Goal: Transaction & Acquisition: Download file/media

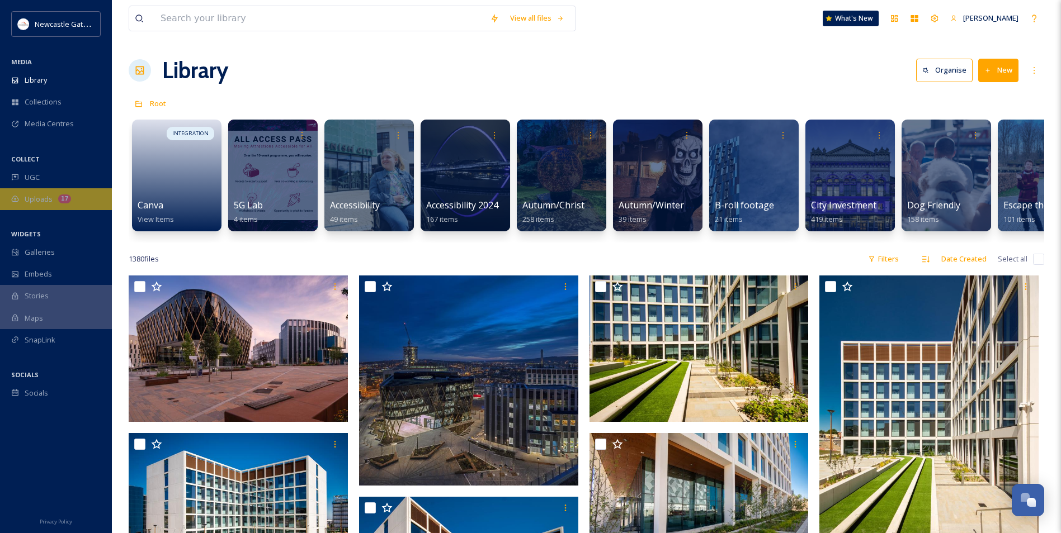
drag, startPoint x: 0, startPoint y: 0, endPoint x: 49, endPoint y: 198, distance: 204.0
click at [49, 198] on span "Uploads" at bounding box center [39, 199] width 28 height 11
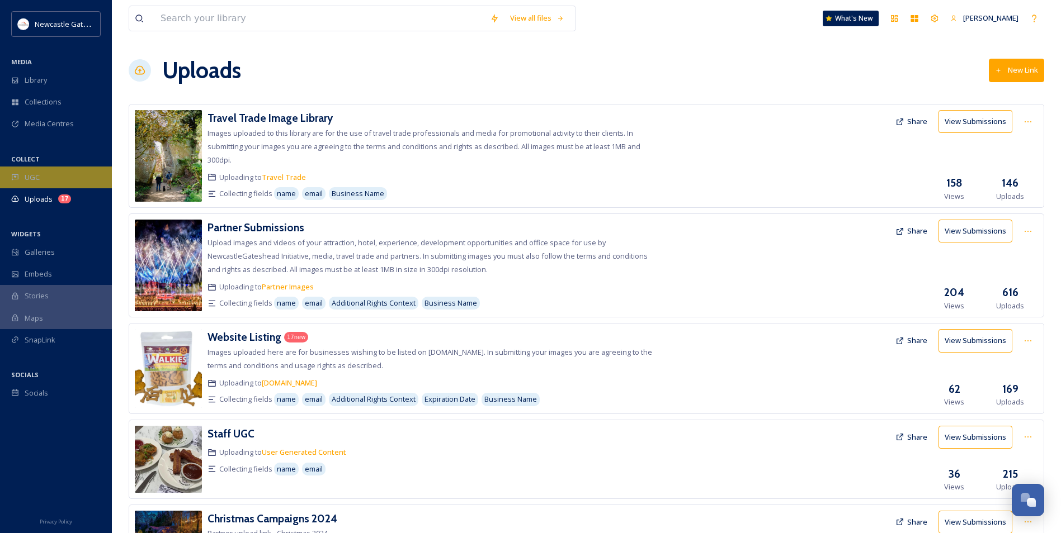
click at [41, 177] on div "UGC" at bounding box center [56, 178] width 112 height 22
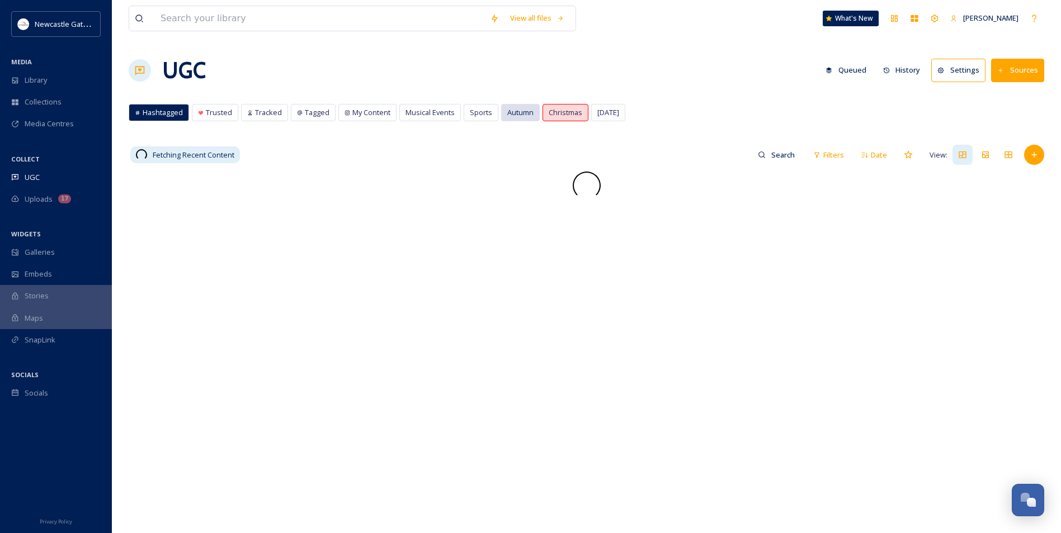
click at [523, 113] on span "Autumn" at bounding box center [520, 112] width 26 height 11
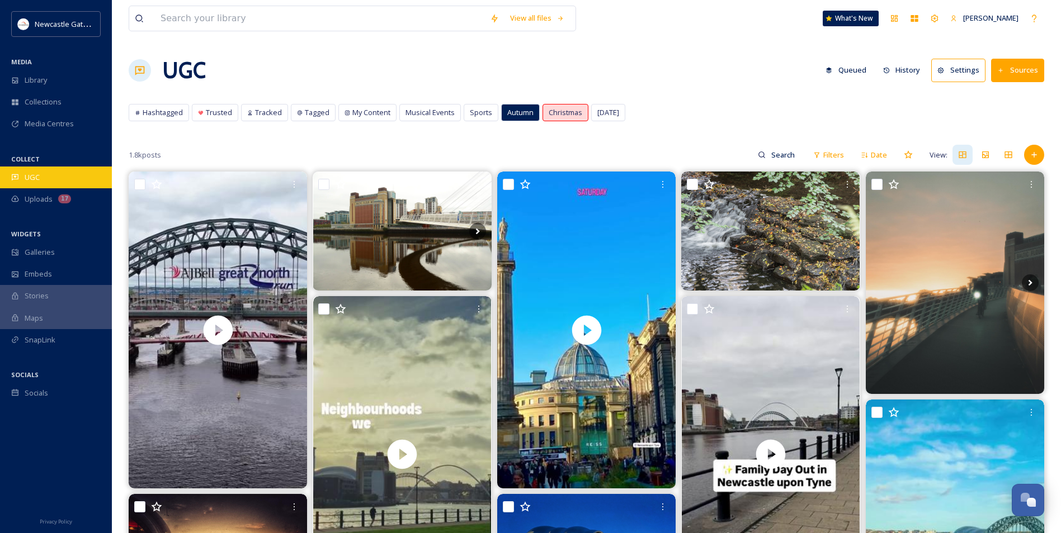
click at [40, 176] on div "UGC" at bounding box center [56, 178] width 112 height 22
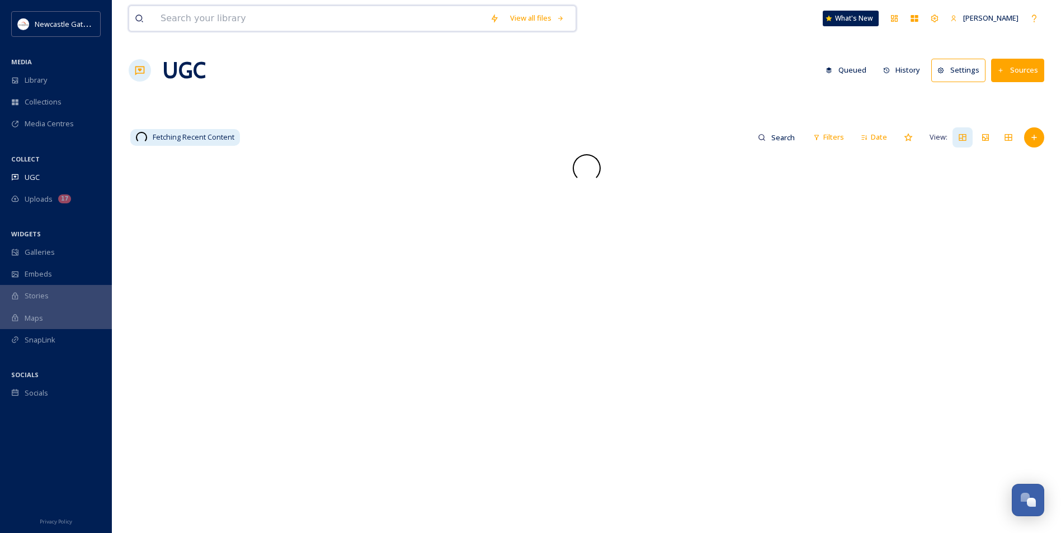
click at [216, 16] on input at bounding box center [319, 18] width 329 height 25
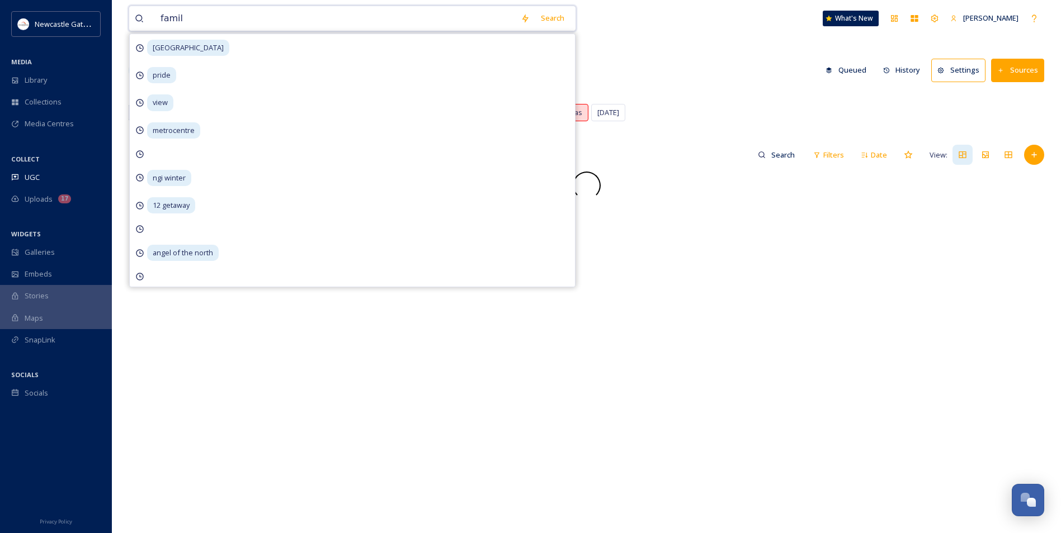
type input "family"
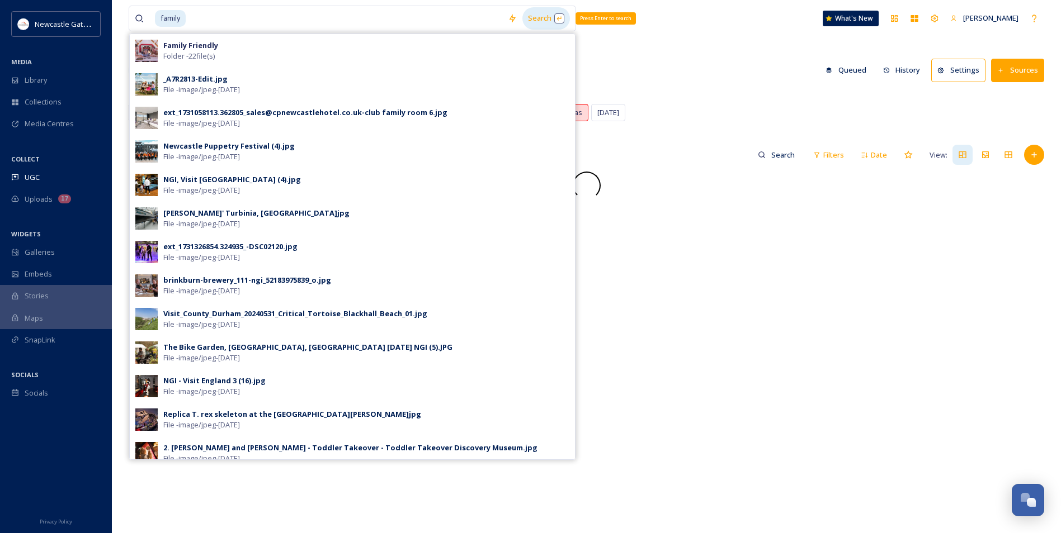
click at [528, 15] on div "Search Press Enter to search" at bounding box center [546, 18] width 48 height 22
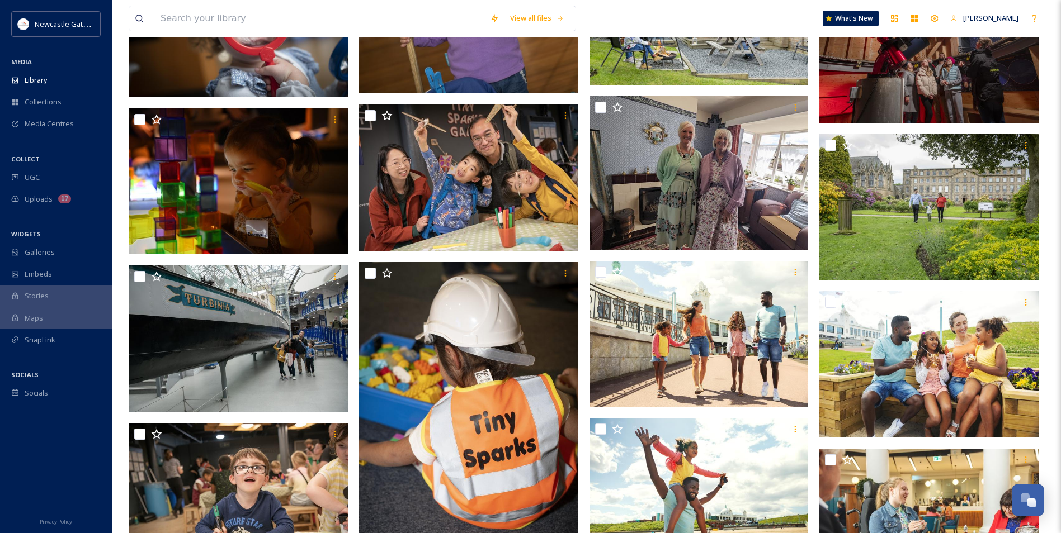
scroll to position [5312, 0]
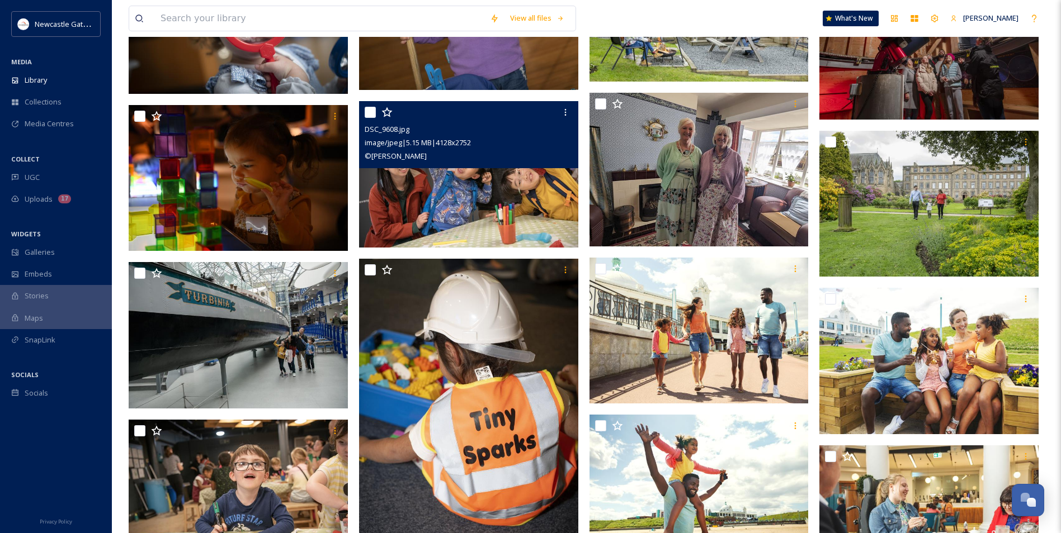
click at [420, 182] on img at bounding box center [468, 174] width 219 height 146
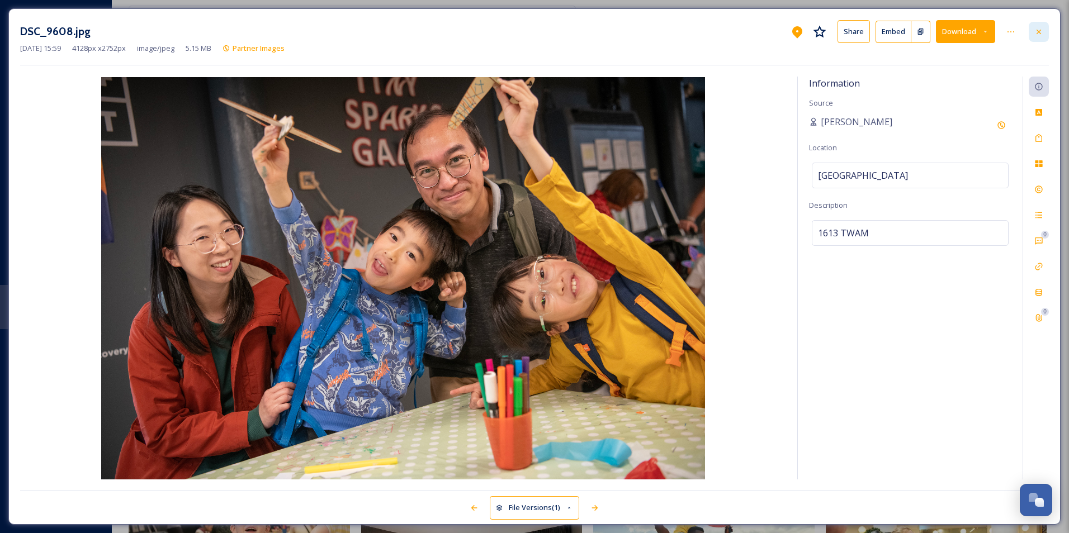
click at [1035, 34] on icon at bounding box center [1038, 31] width 9 height 9
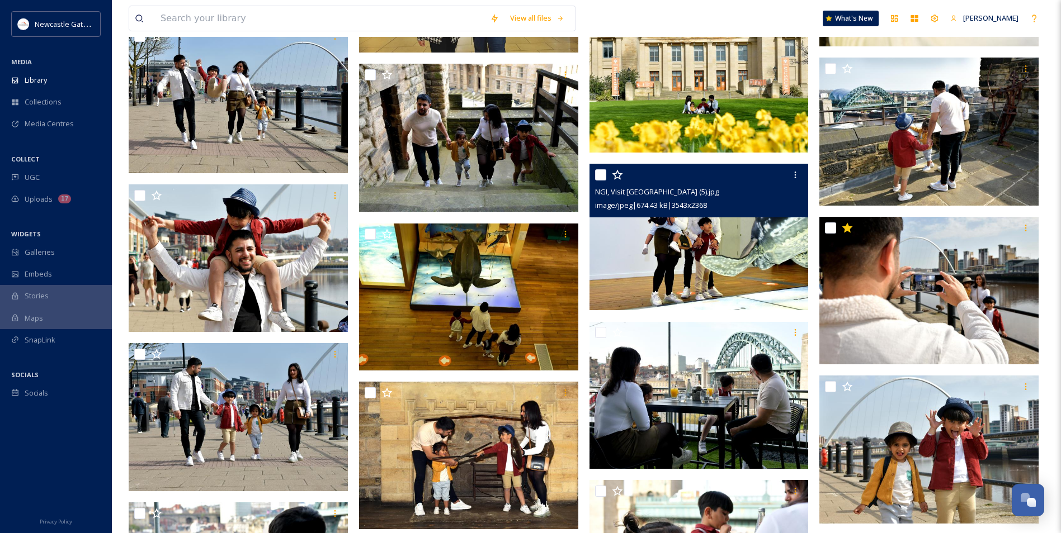
scroll to position [7213, 0]
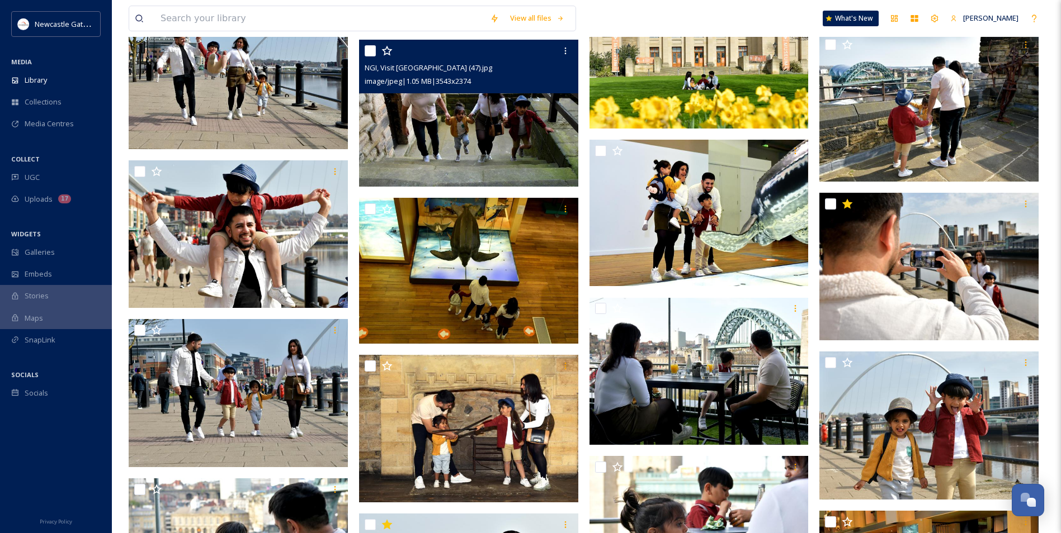
click at [516, 146] on img at bounding box center [468, 113] width 219 height 147
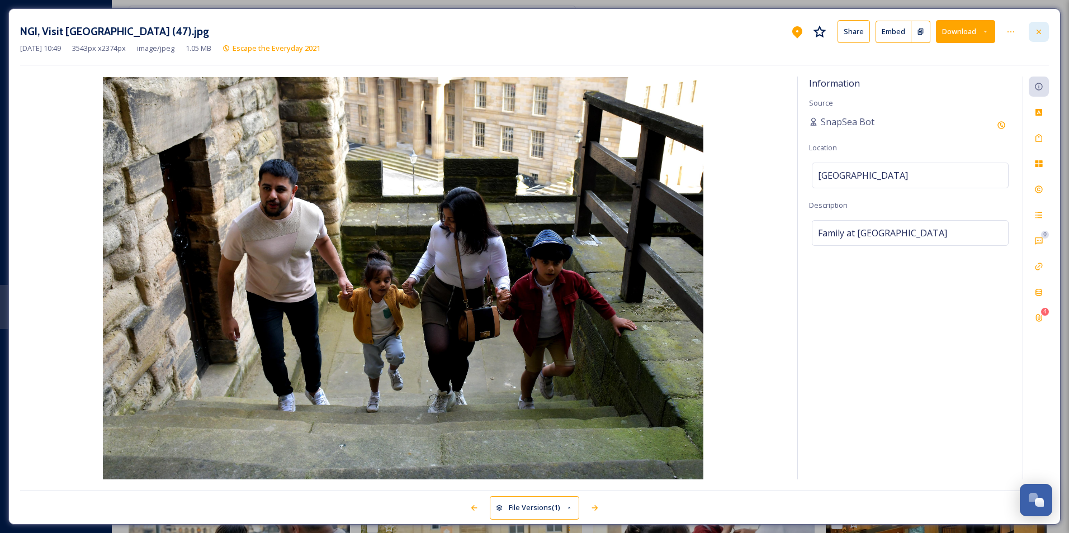
click at [1038, 32] on icon at bounding box center [1039, 31] width 4 height 4
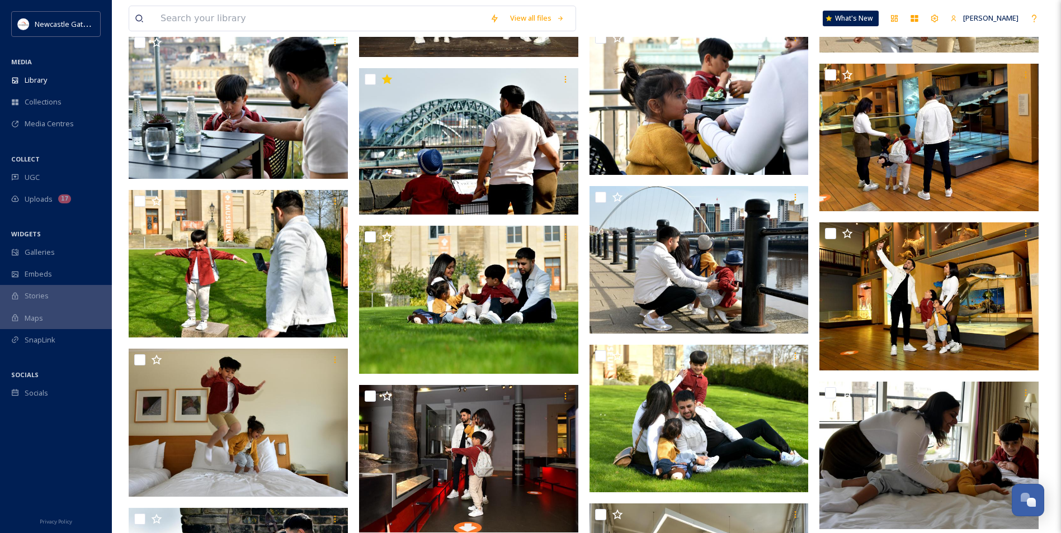
scroll to position [7716, 0]
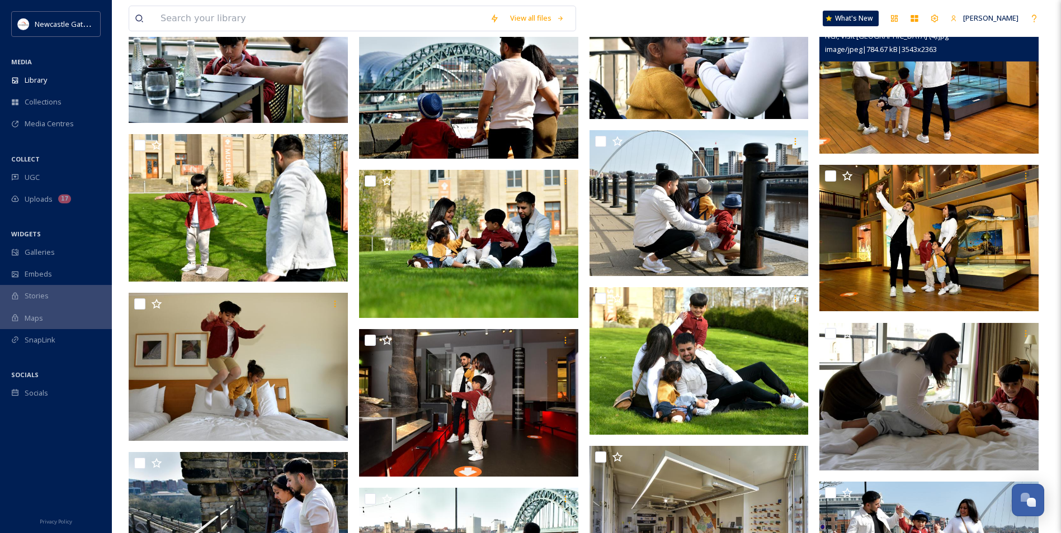
click at [917, 124] on img at bounding box center [928, 81] width 219 height 146
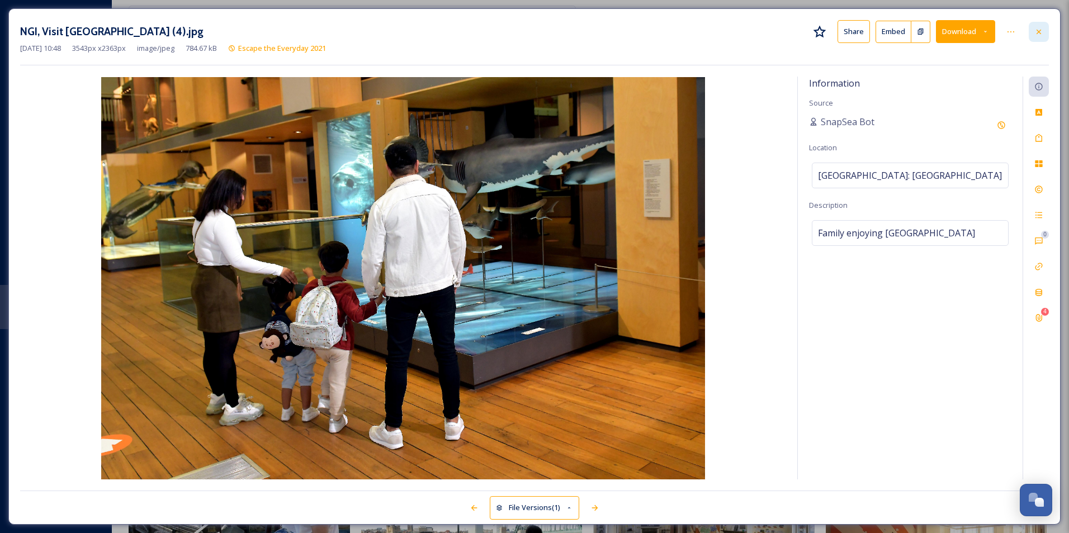
click at [1036, 32] on icon at bounding box center [1038, 31] width 9 height 9
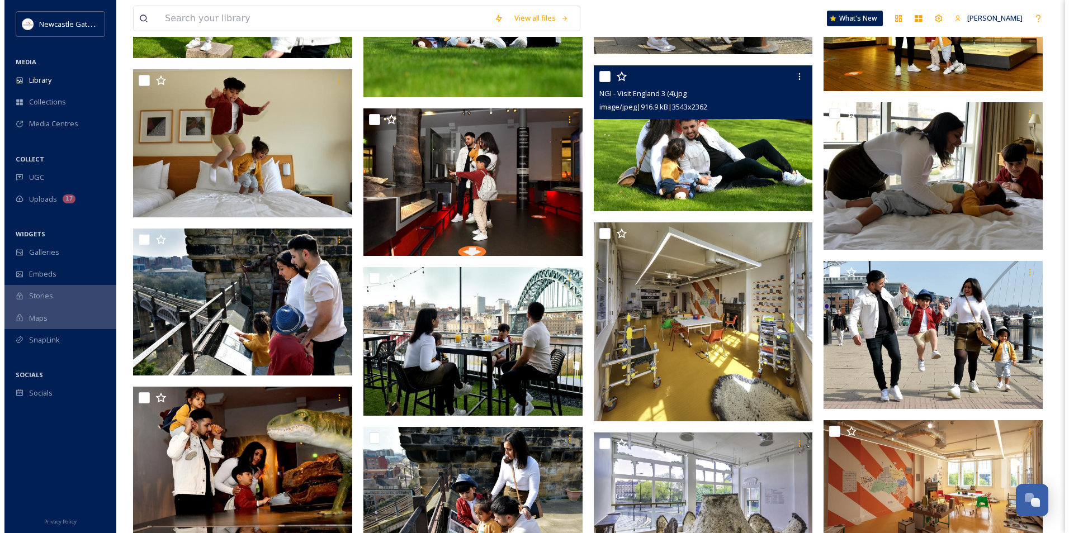
scroll to position [7716, 0]
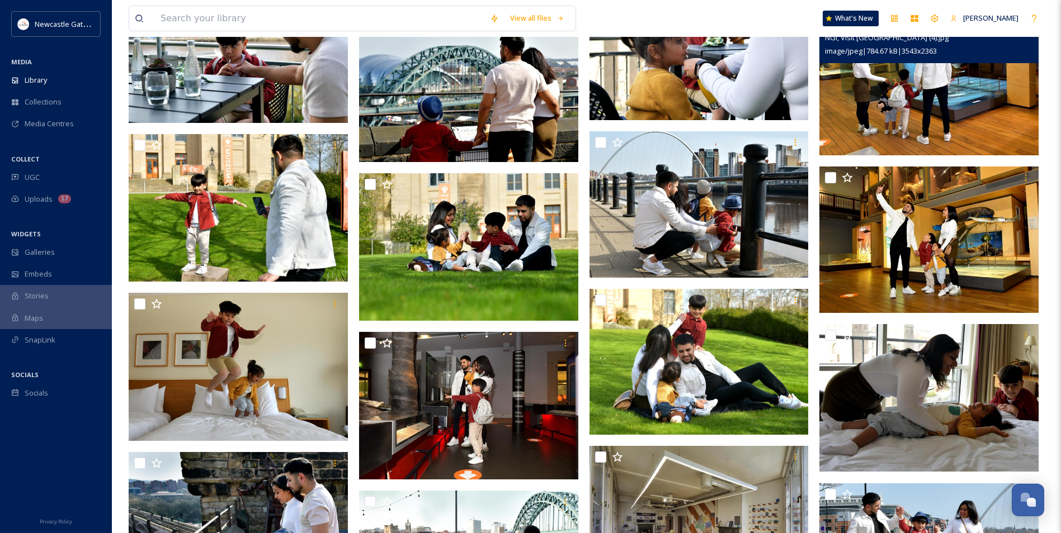
click at [916, 122] on img at bounding box center [928, 83] width 219 height 146
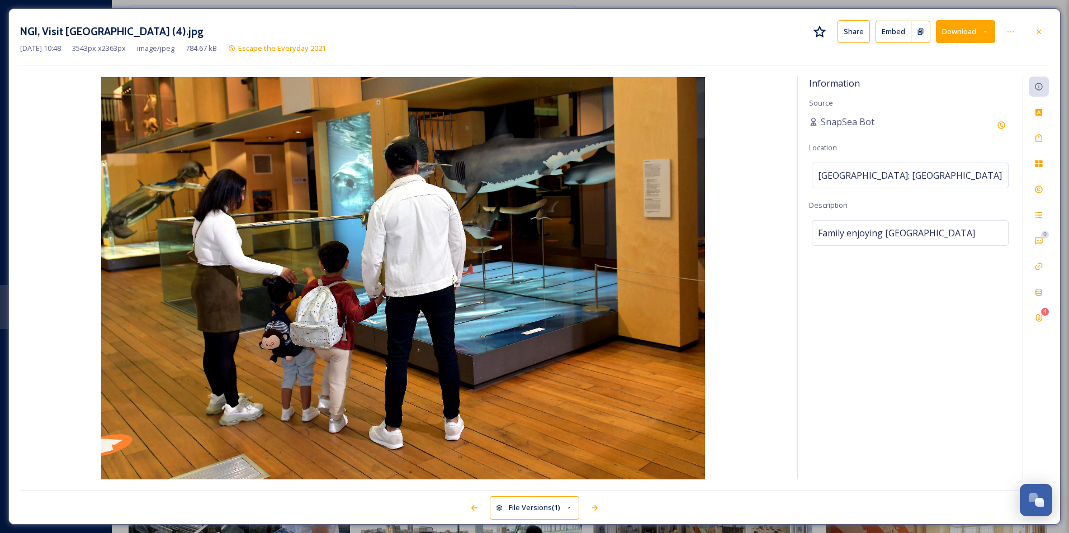
click at [964, 28] on button "Download" at bounding box center [965, 31] width 59 height 23
click at [923, 59] on span "Download Original (3543 x 2363)" at bounding box center [936, 57] width 106 height 11
